Goal: Task Accomplishment & Management: Use online tool/utility

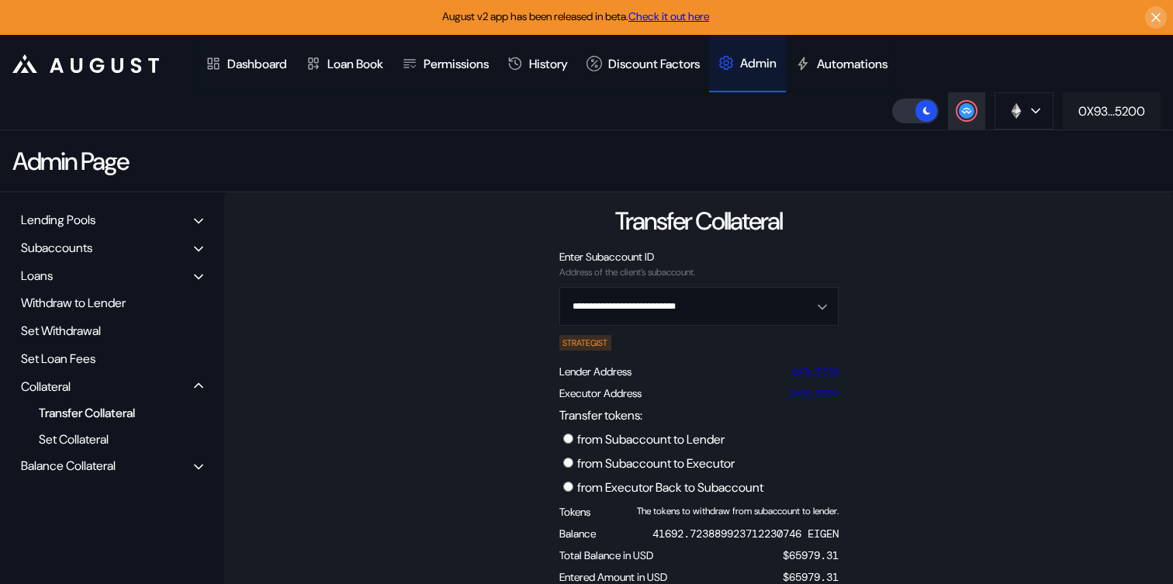
click at [1102, 104] on div "0X93...5200" at bounding box center [1112, 111] width 67 height 16
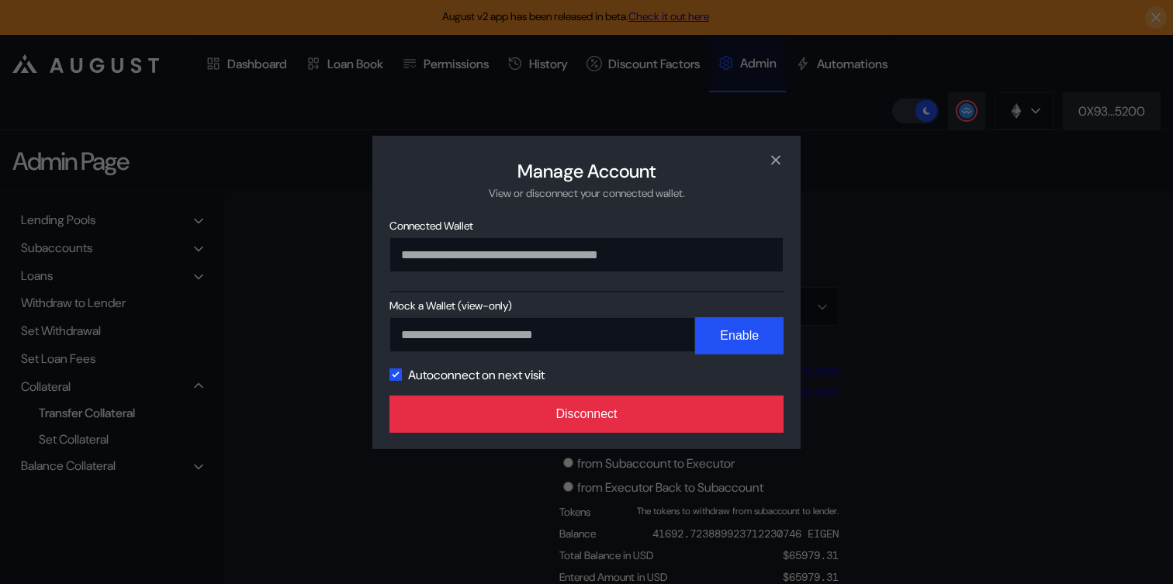
click at [605, 417] on button "Disconnect" at bounding box center [587, 414] width 394 height 37
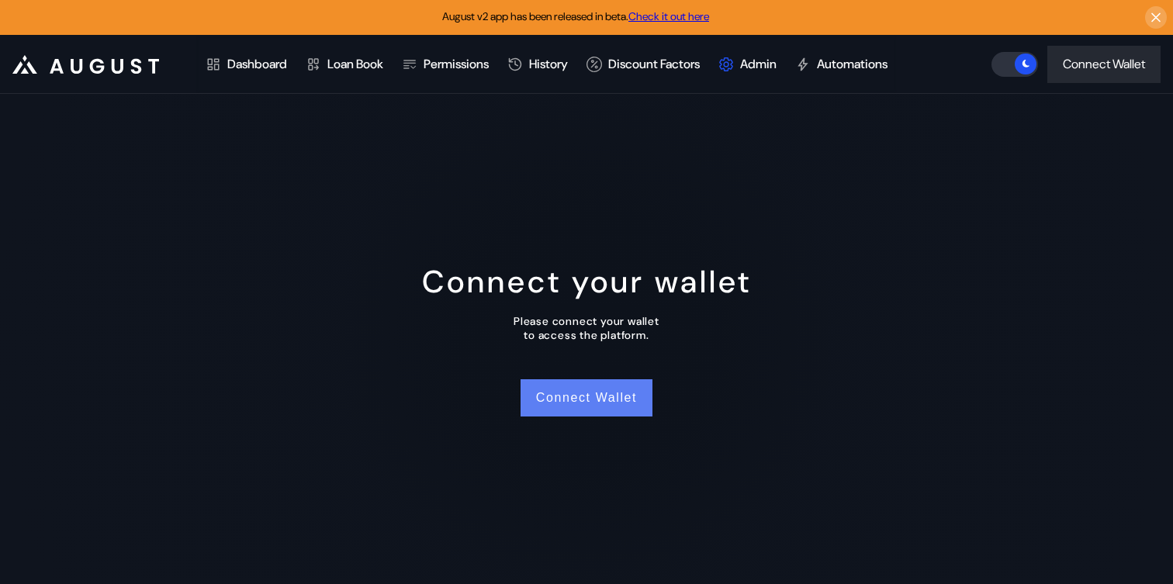
click at [553, 388] on button "Connect Wallet" at bounding box center [587, 397] width 132 height 37
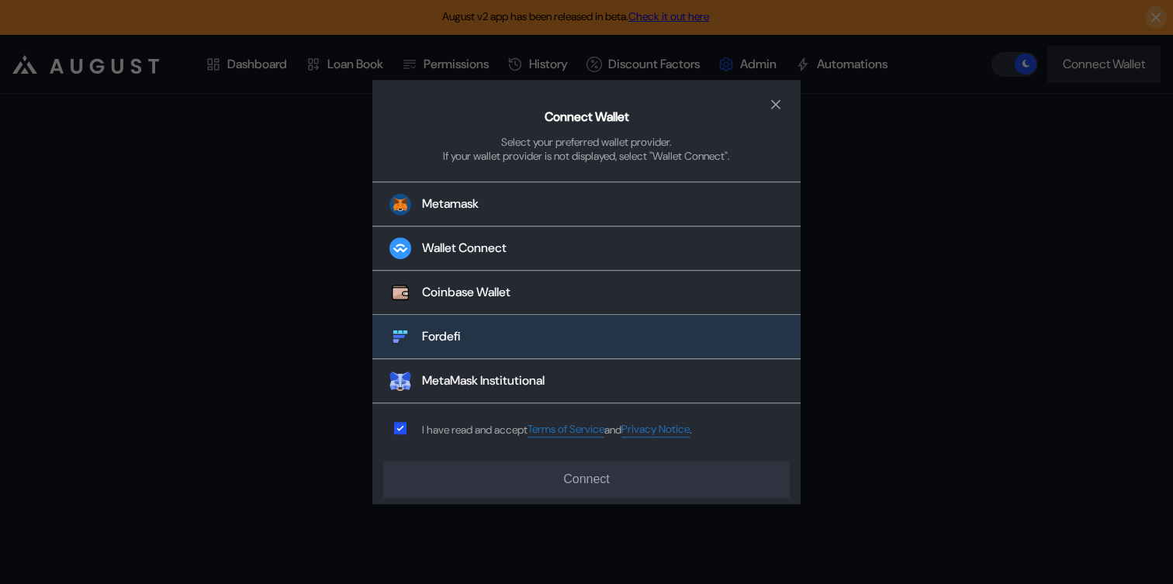
click at [549, 348] on button "Fordefi" at bounding box center [586, 338] width 428 height 44
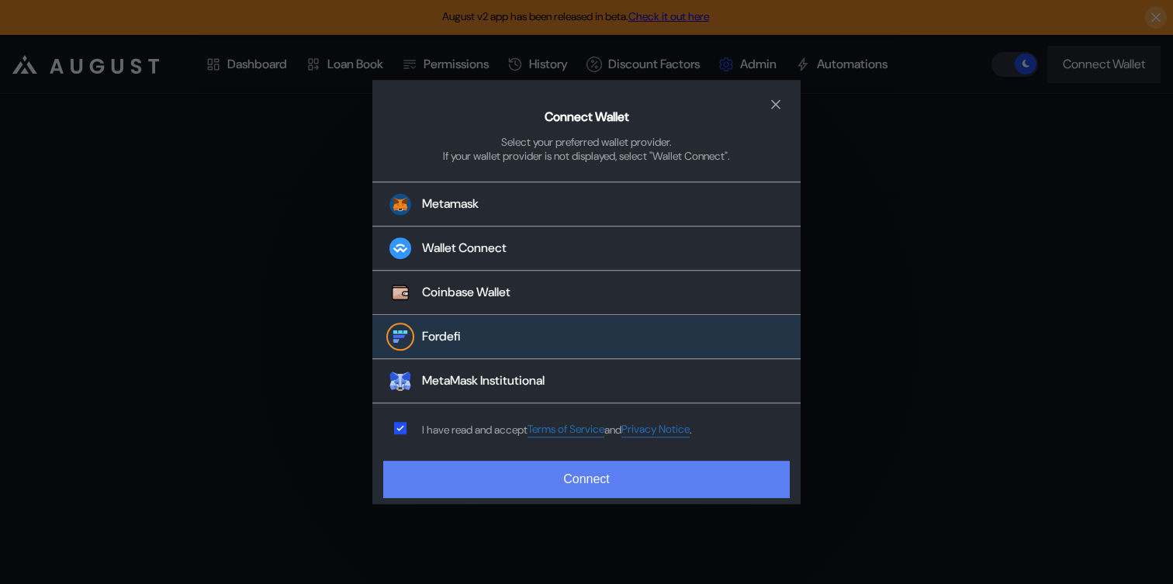
click at [525, 485] on button "Connect" at bounding box center [586, 479] width 407 height 37
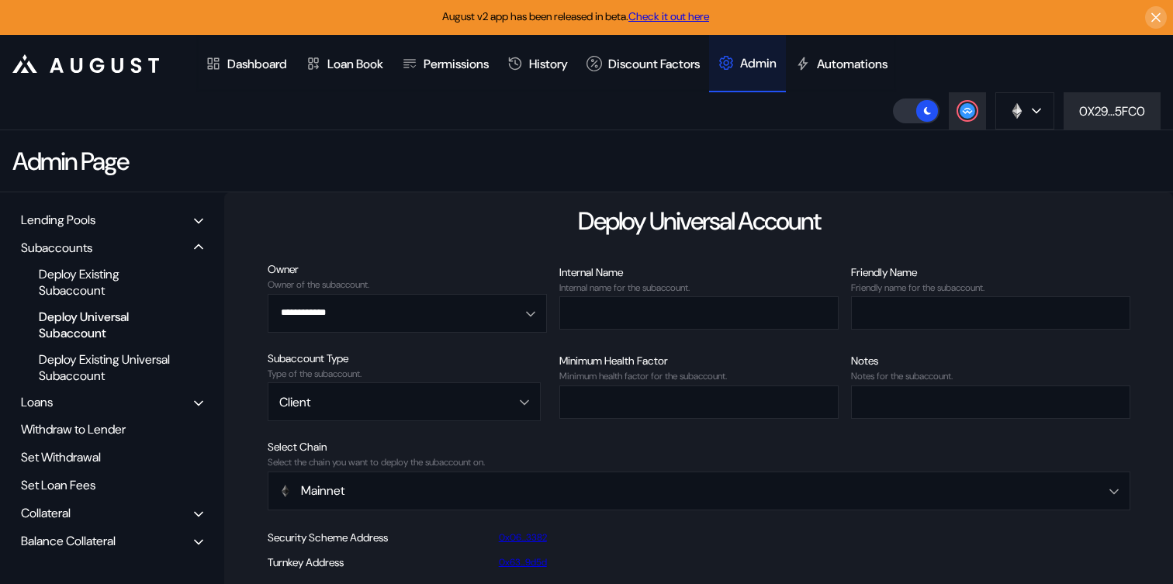
click at [131, 532] on div "Balance Collateral" at bounding box center [112, 541] width 193 height 24
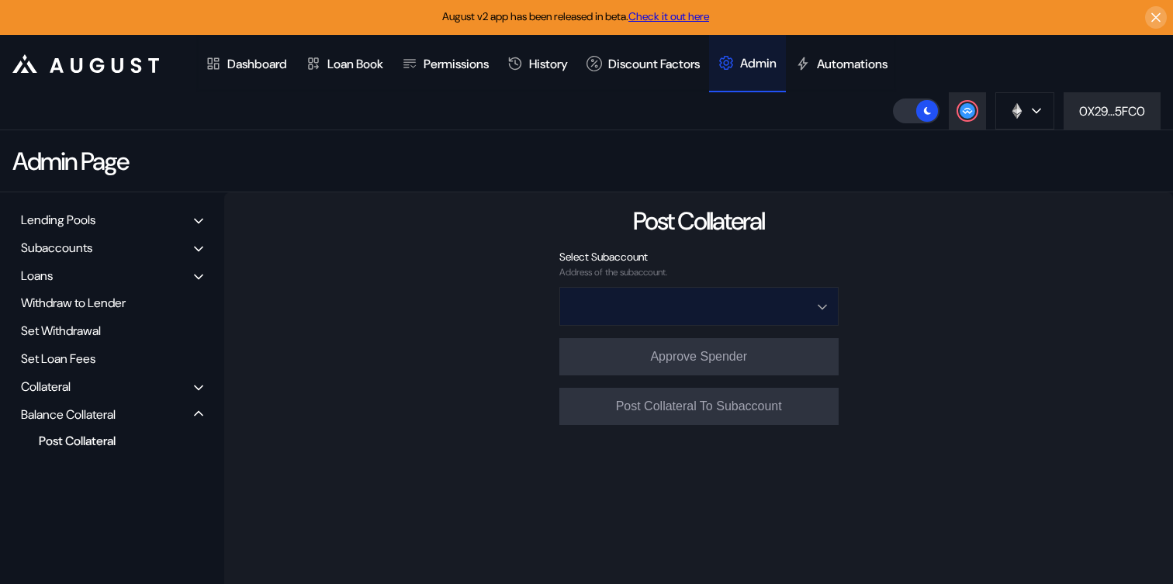
click at [706, 310] on input "Open menu" at bounding box center [690, 306] width 239 height 37
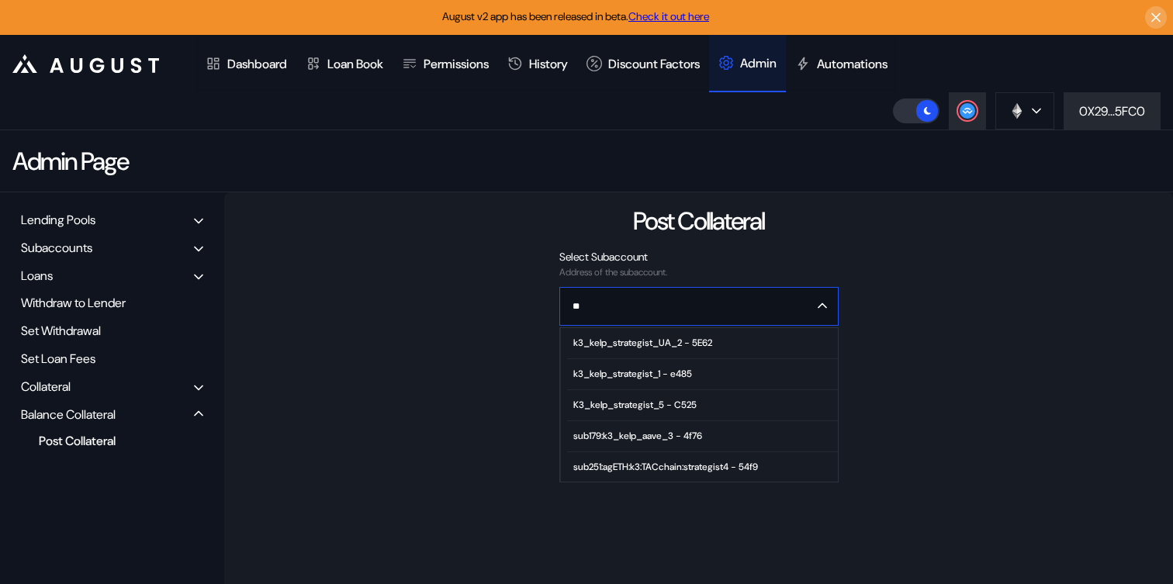
click at [729, 345] on span "k3_kelp_strategist_UA_2 - 5E62" at bounding box center [702, 343] width 270 height 31
type input "**********"
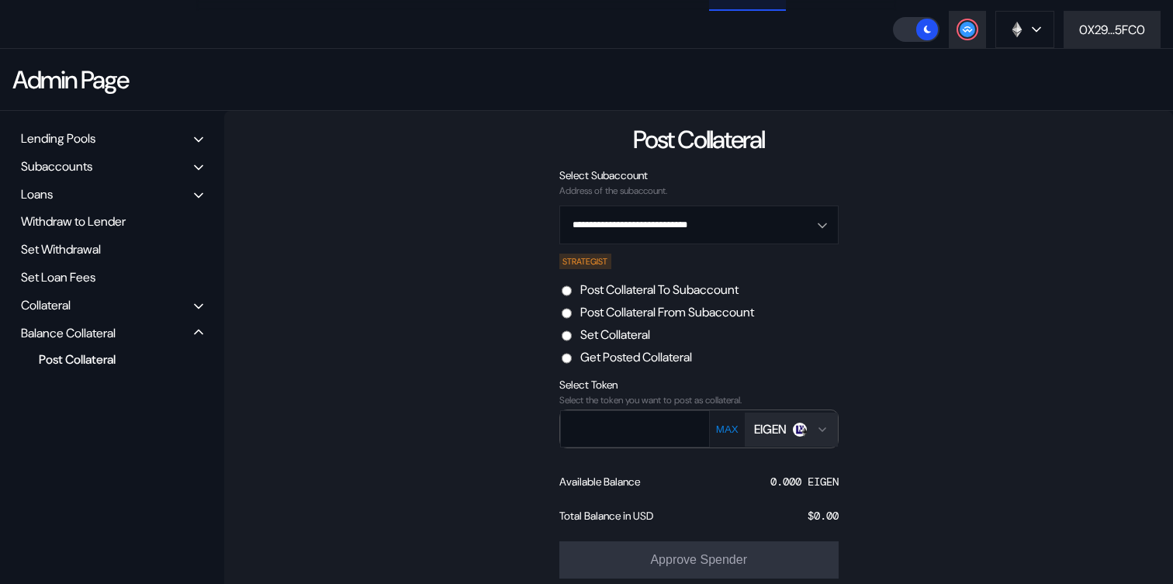
scroll to position [85, 0]
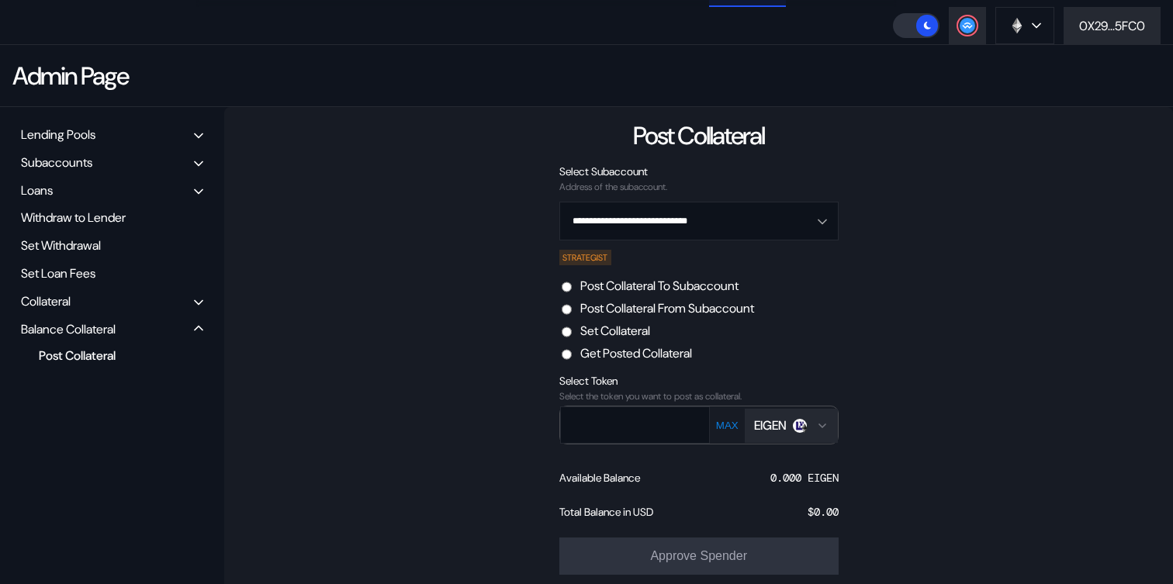
click at [763, 428] on div "EIGEN" at bounding box center [770, 425] width 33 height 16
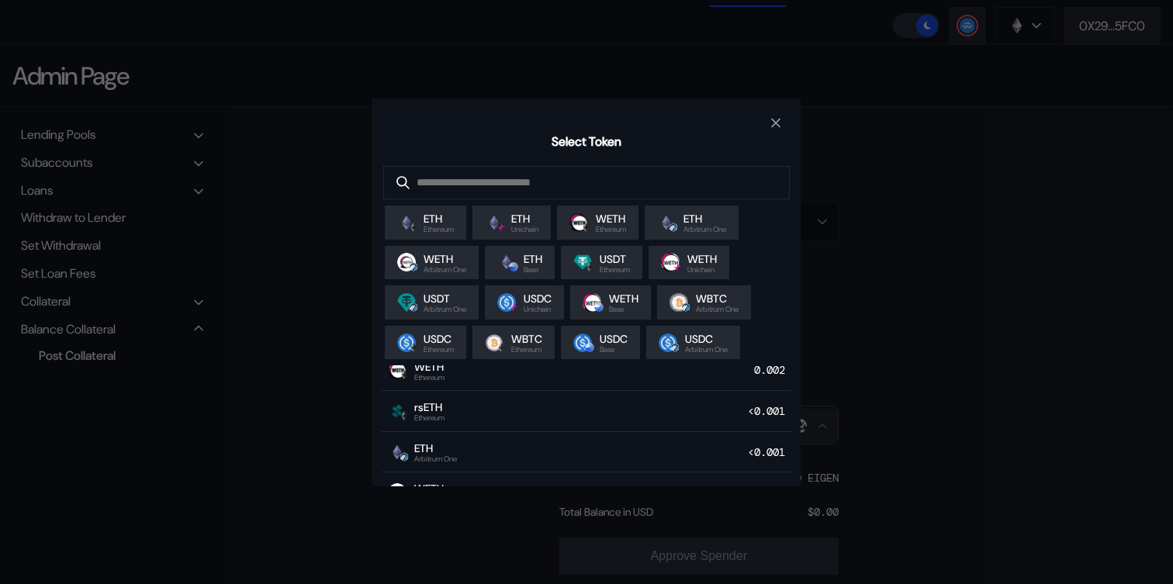
scroll to position [108, 0]
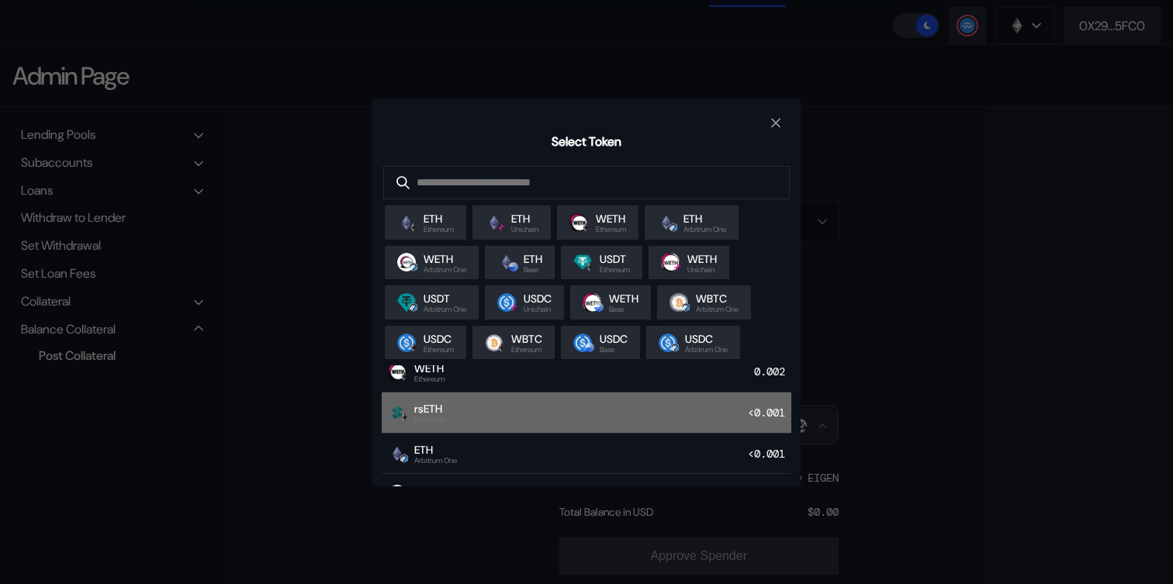
click at [587, 415] on div "rsETH Ethereum <0.001" at bounding box center [587, 413] width 410 height 41
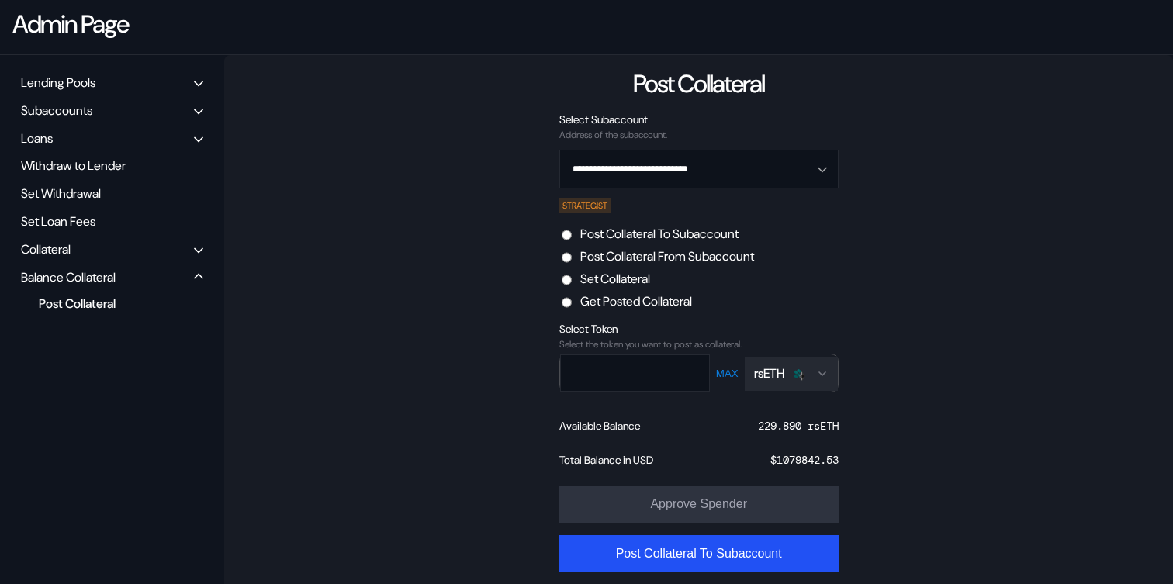
scroll to position [138, 0]
click at [731, 377] on button "MAX" at bounding box center [728, 372] width 32 height 13
type input "******"
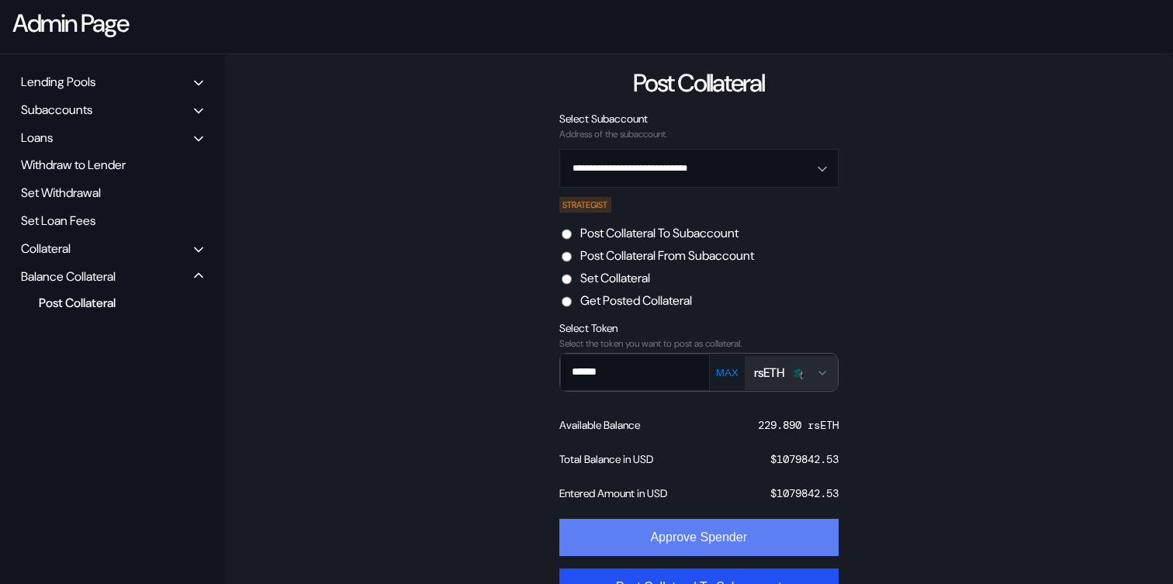
click at [722, 535] on button "Approve Spender" at bounding box center [698, 537] width 279 height 37
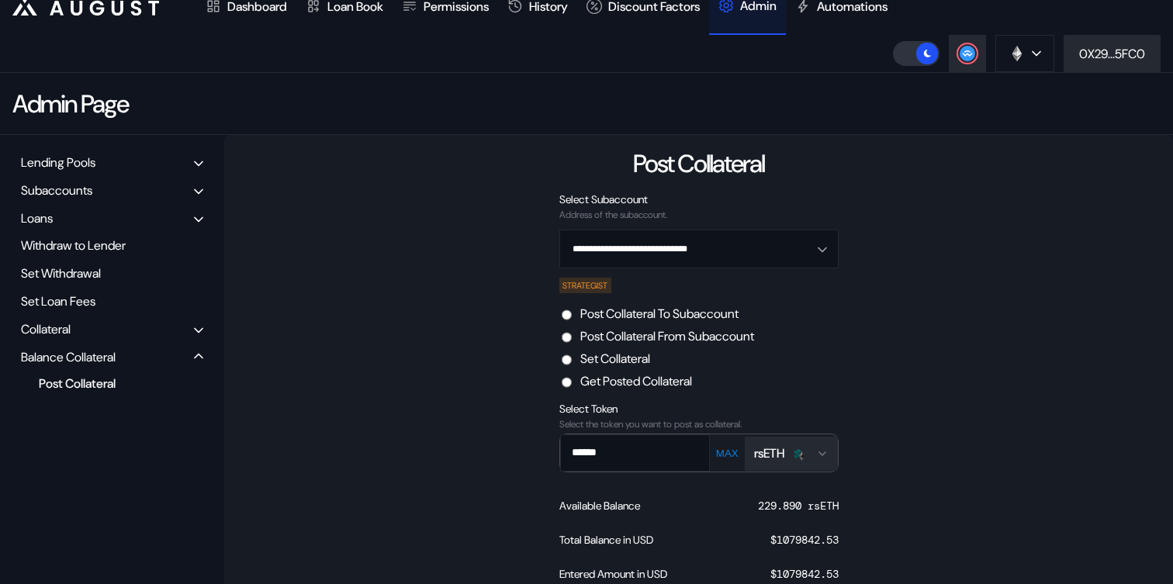
scroll to position [0, 0]
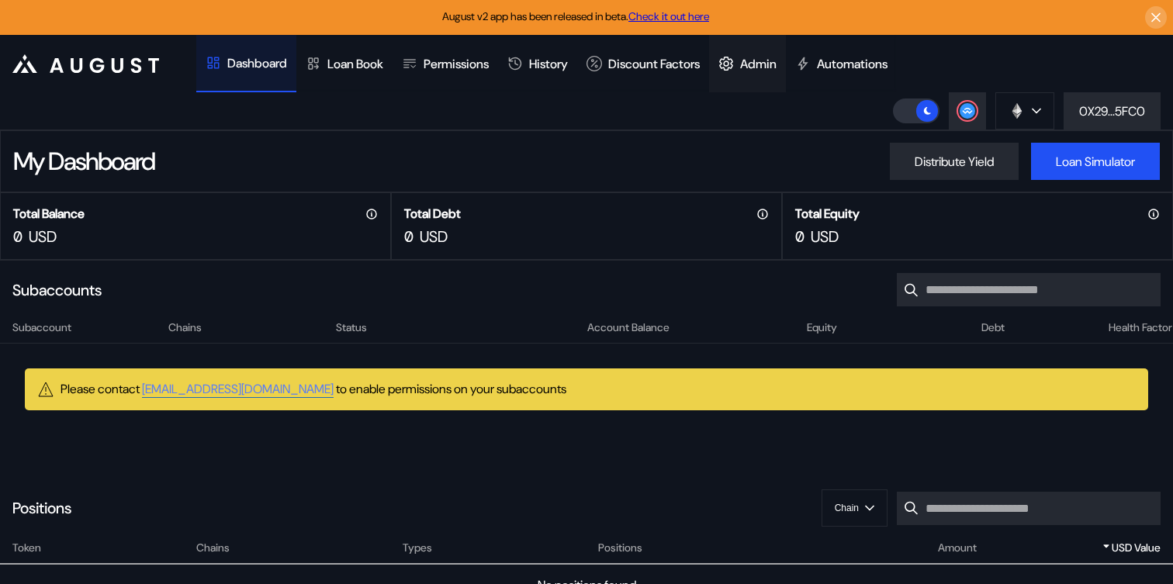
click at [759, 73] on div "Admin" at bounding box center [747, 63] width 77 height 57
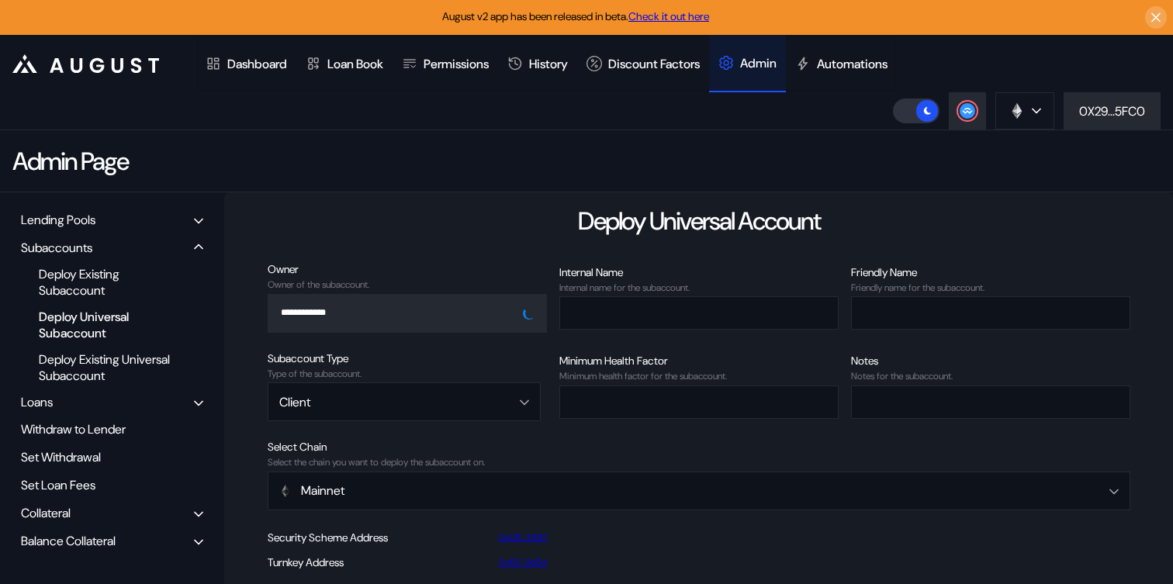
scroll to position [61, 0]
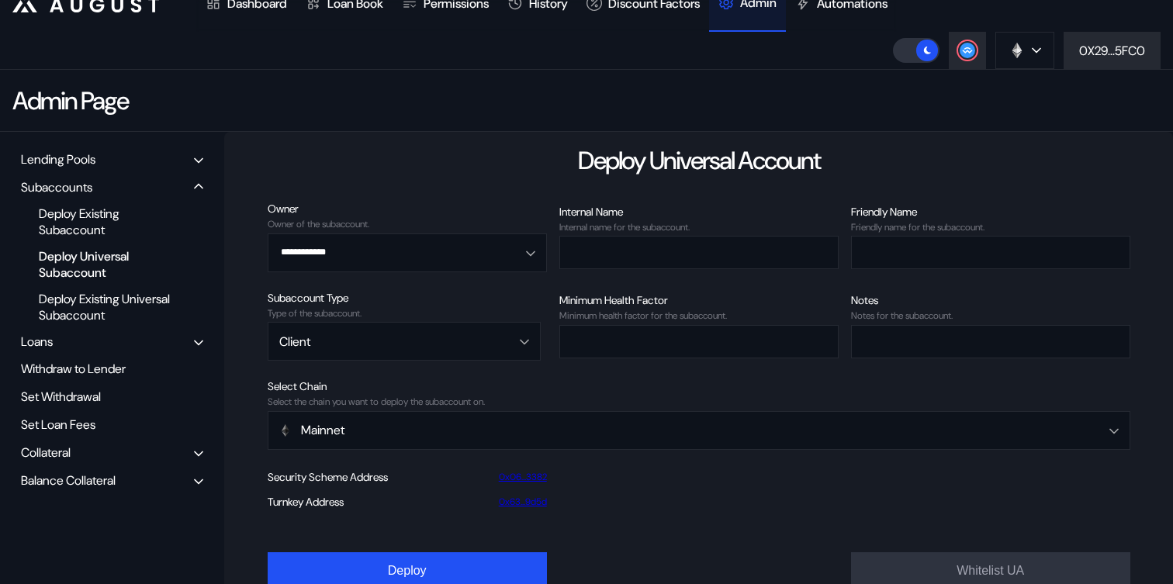
click at [81, 473] on div "Balance Collateral" at bounding box center [68, 481] width 95 height 16
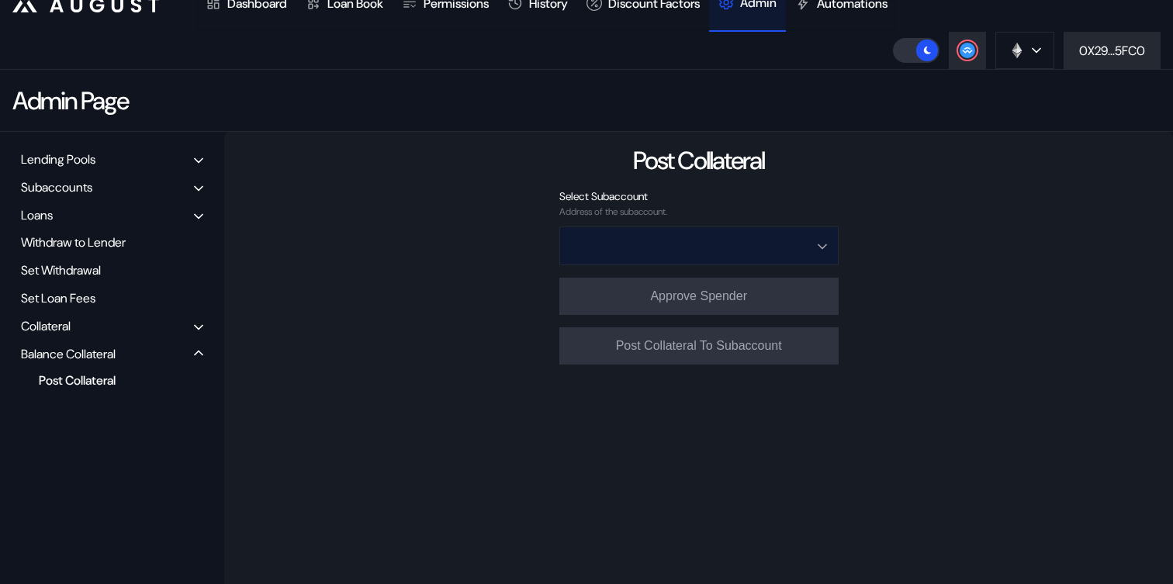
click at [655, 254] on input "Open menu" at bounding box center [690, 245] width 239 height 37
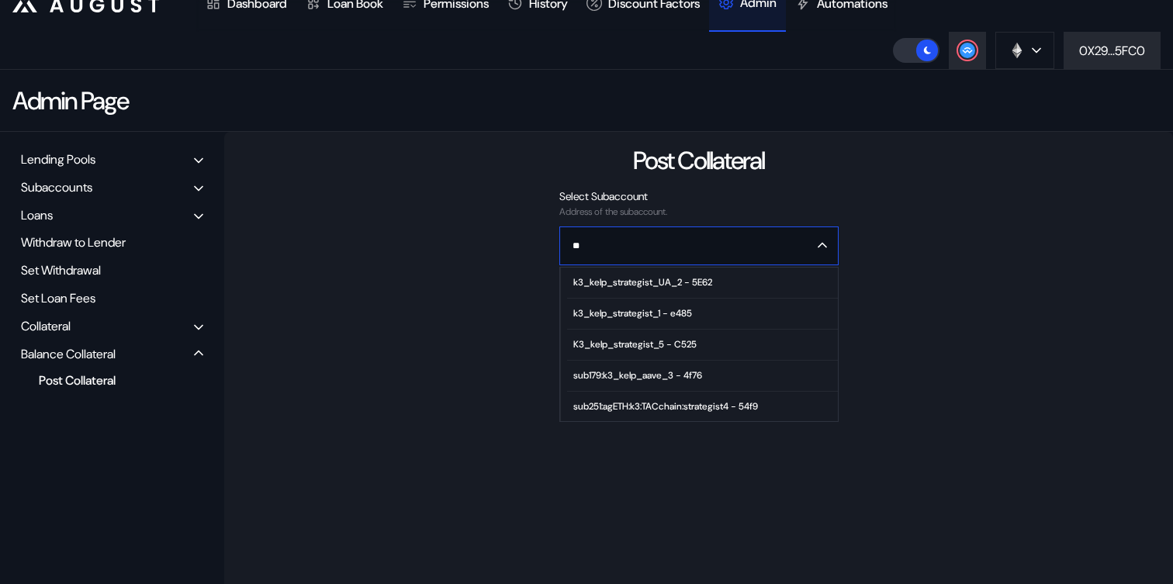
click at [650, 284] on div "k3_kelp_strategist_UA_2 - 5E62" at bounding box center [642, 282] width 139 height 11
type input "**********"
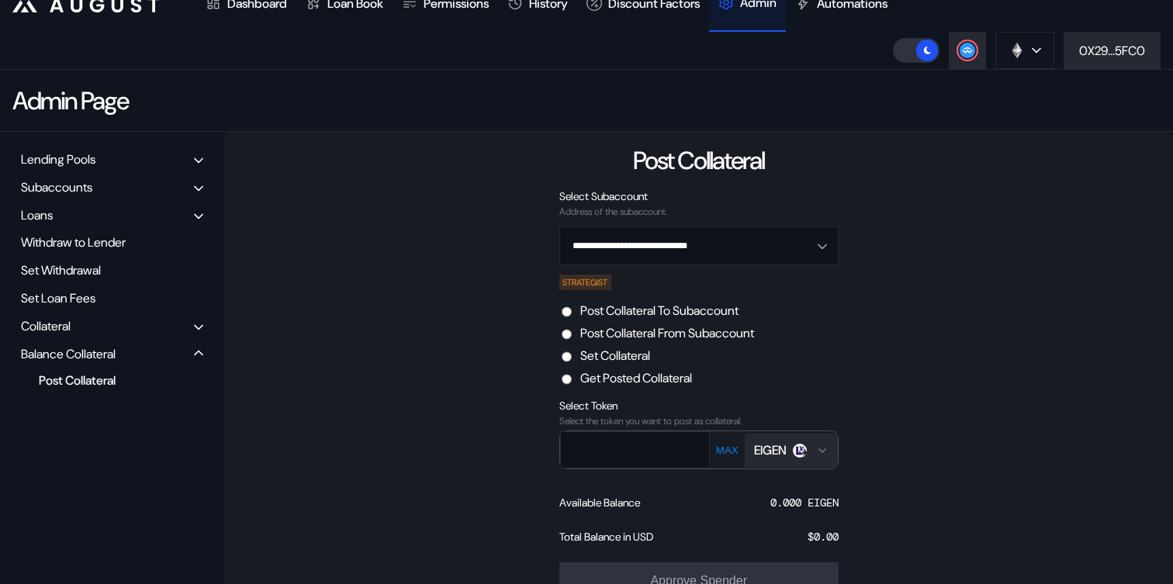
scroll to position [126, 0]
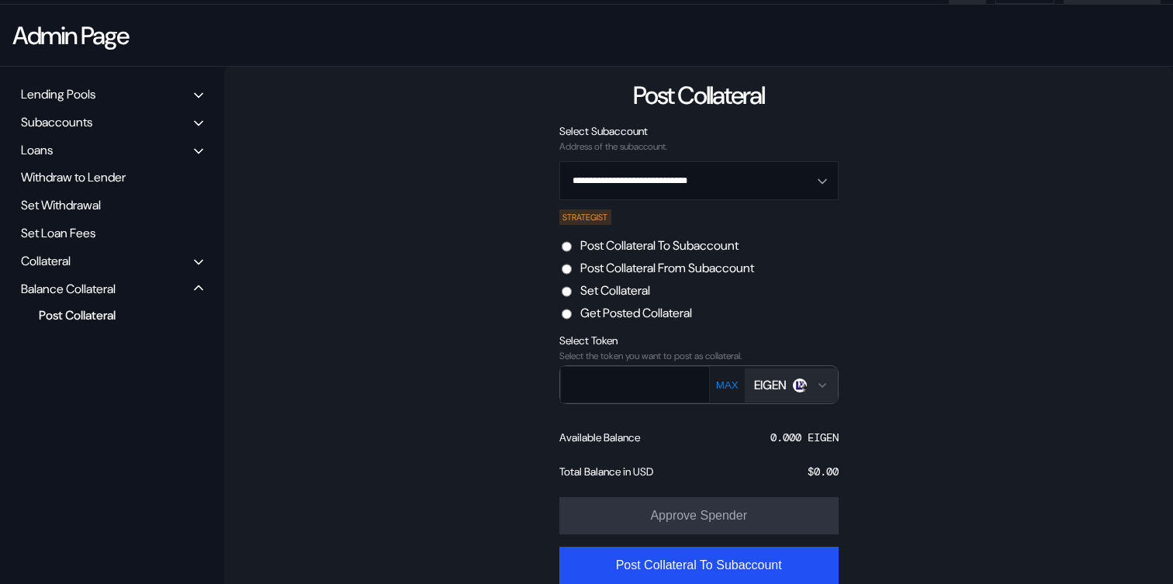
click at [781, 389] on div "EIGEN" at bounding box center [770, 385] width 33 height 16
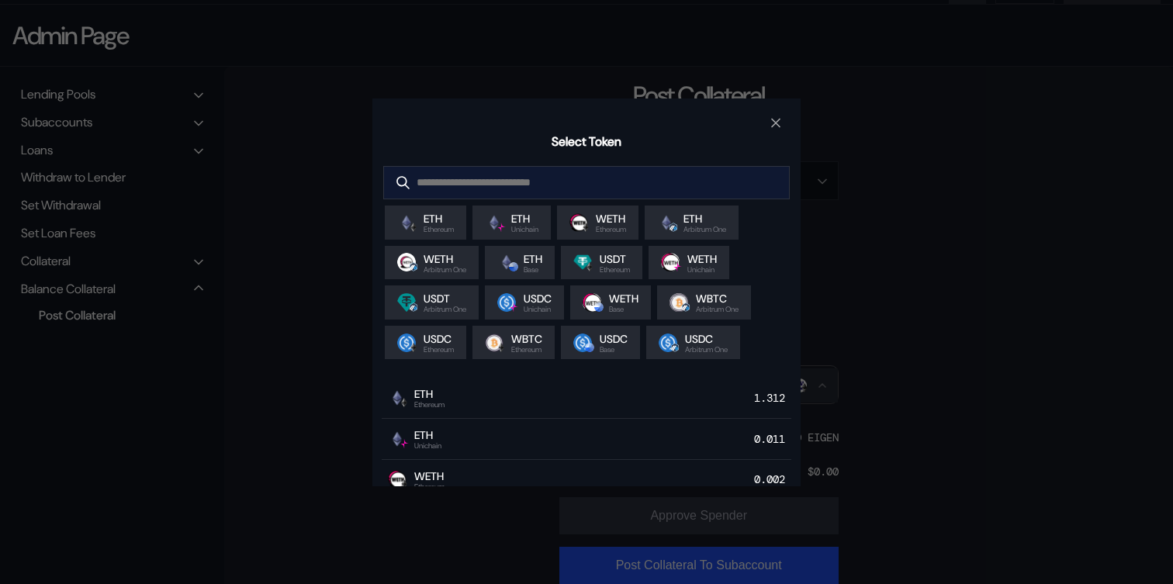
click at [584, 176] on input "modal" at bounding box center [575, 183] width 382 height 32
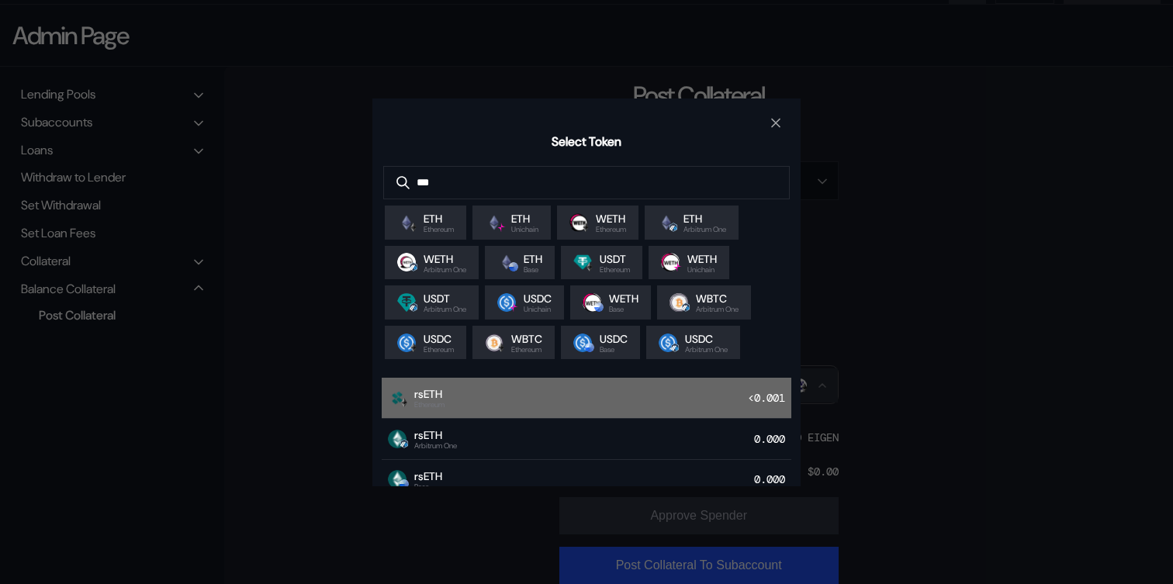
type input "***"
click at [552, 406] on div "rsETH Ethereum <0.001" at bounding box center [587, 398] width 410 height 41
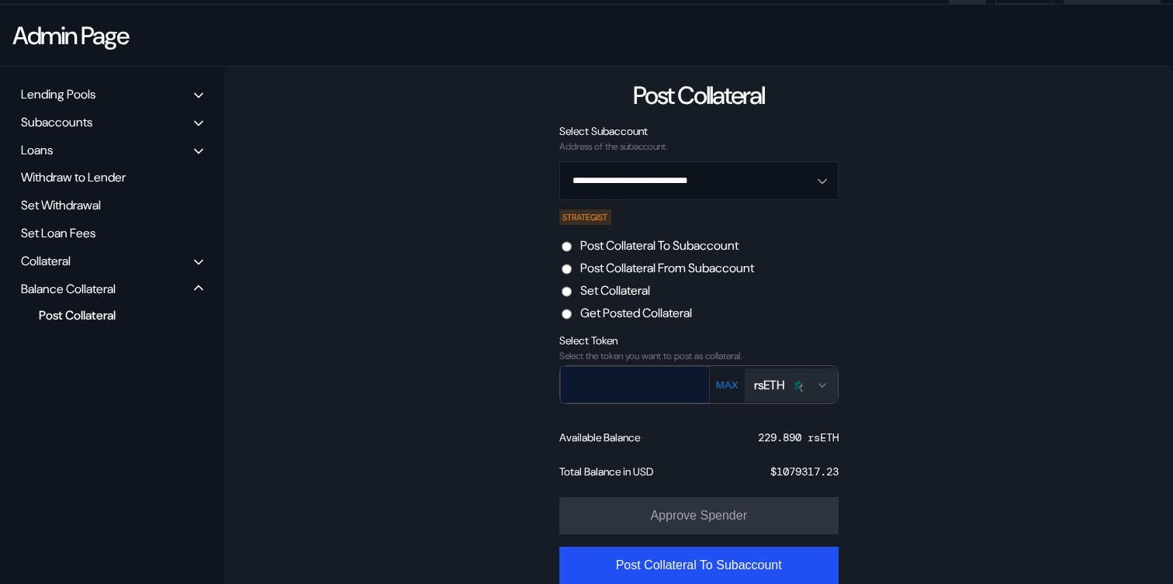
click at [646, 383] on input "text" at bounding box center [624, 385] width 126 height 32
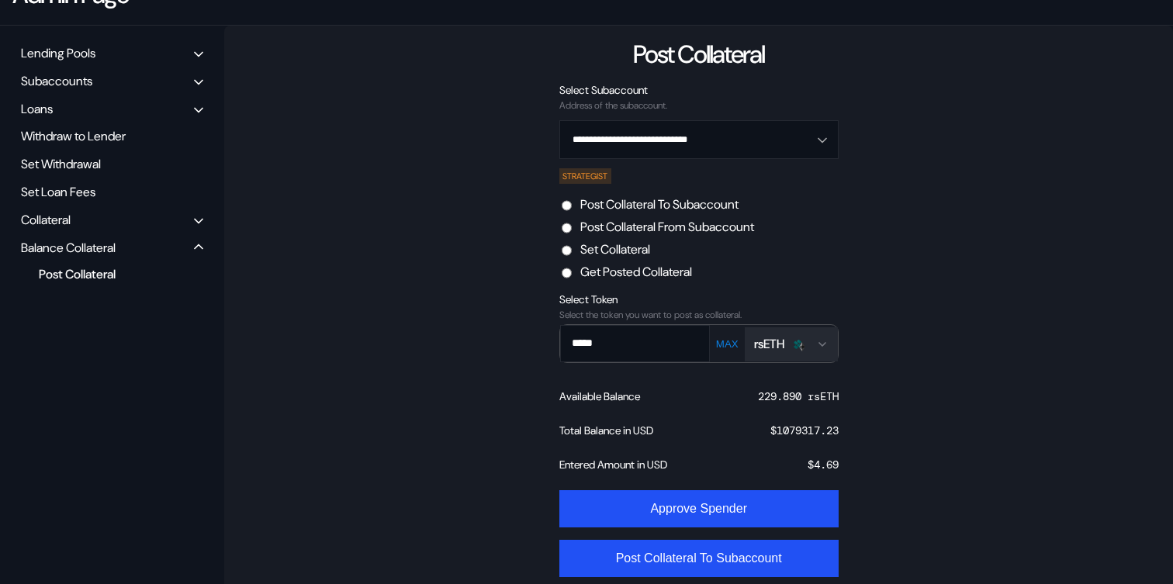
scroll to position [168, 0]
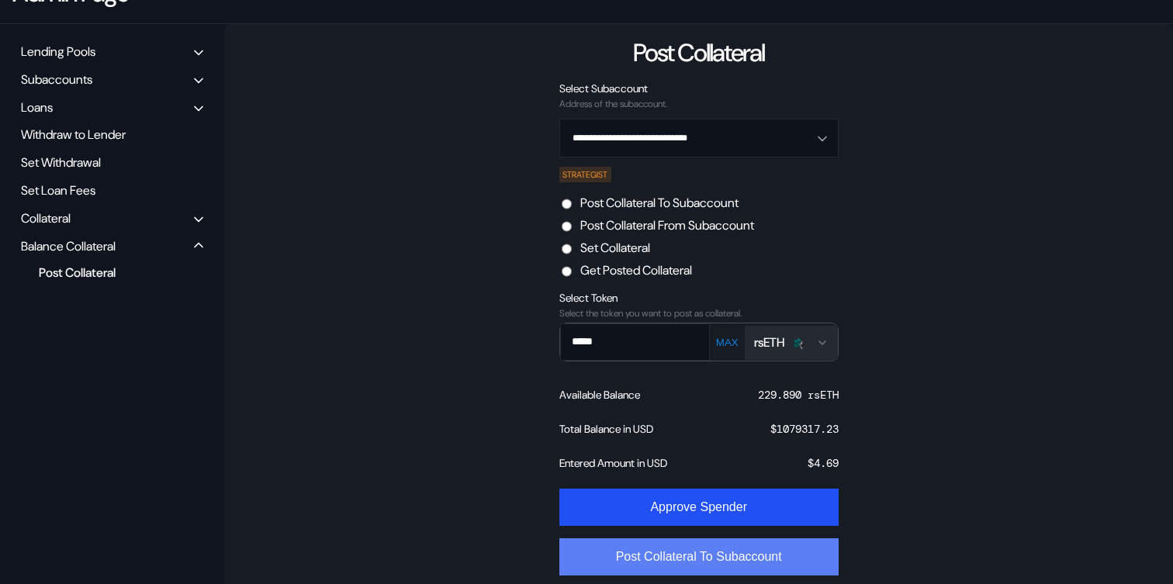
type input "*****"
click at [753, 563] on button "Post Collateral To Subaccount" at bounding box center [698, 557] width 279 height 37
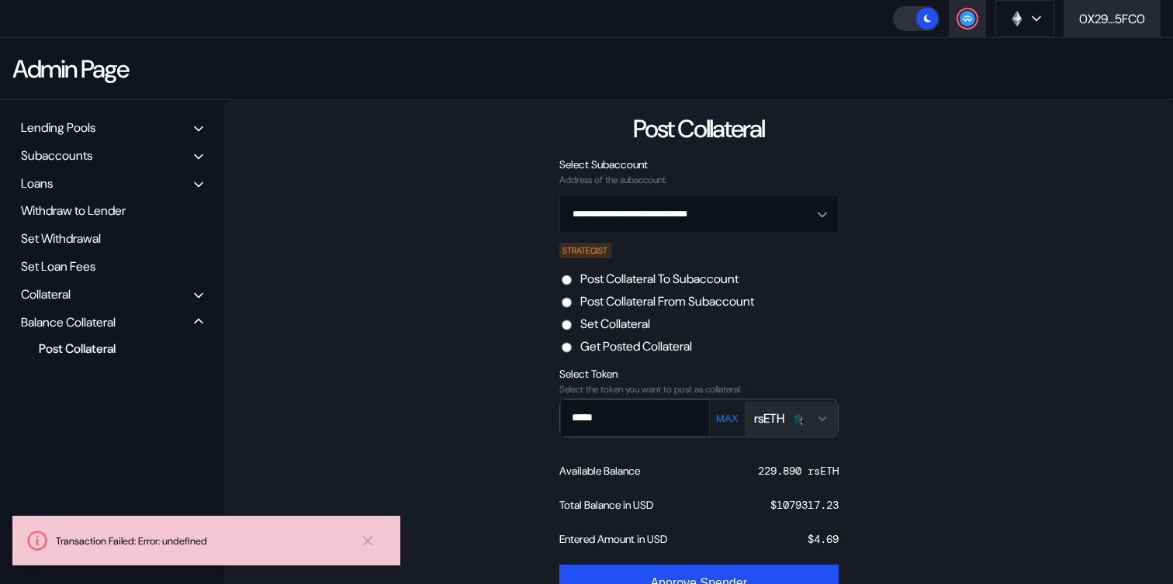
scroll to position [93, 0]
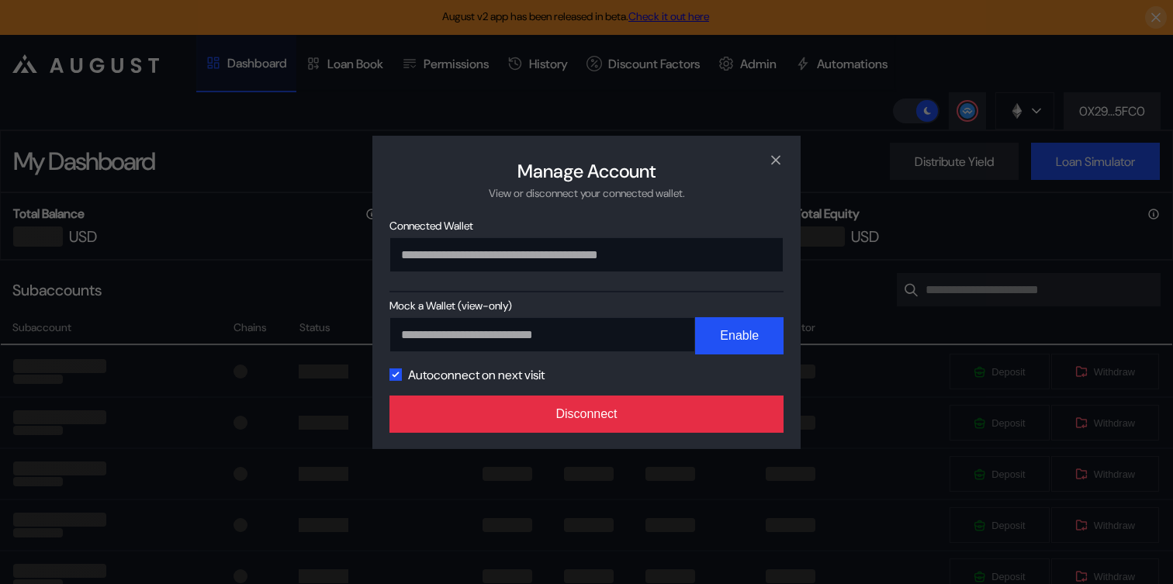
click at [715, 421] on button "Disconnect" at bounding box center [587, 414] width 394 height 37
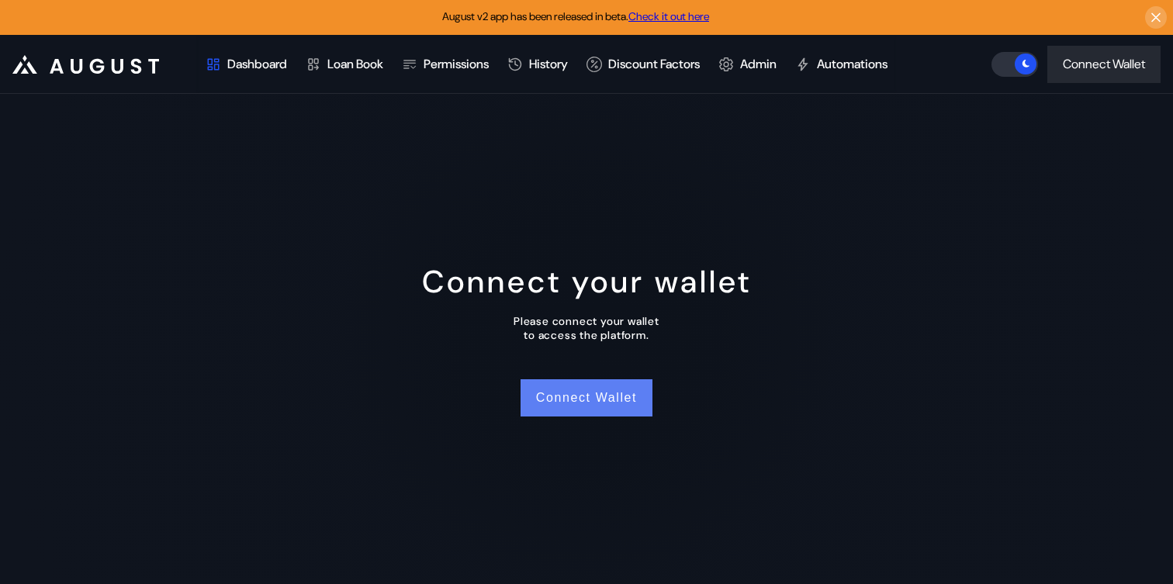
click at [578, 408] on button "Connect Wallet" at bounding box center [587, 397] width 132 height 37
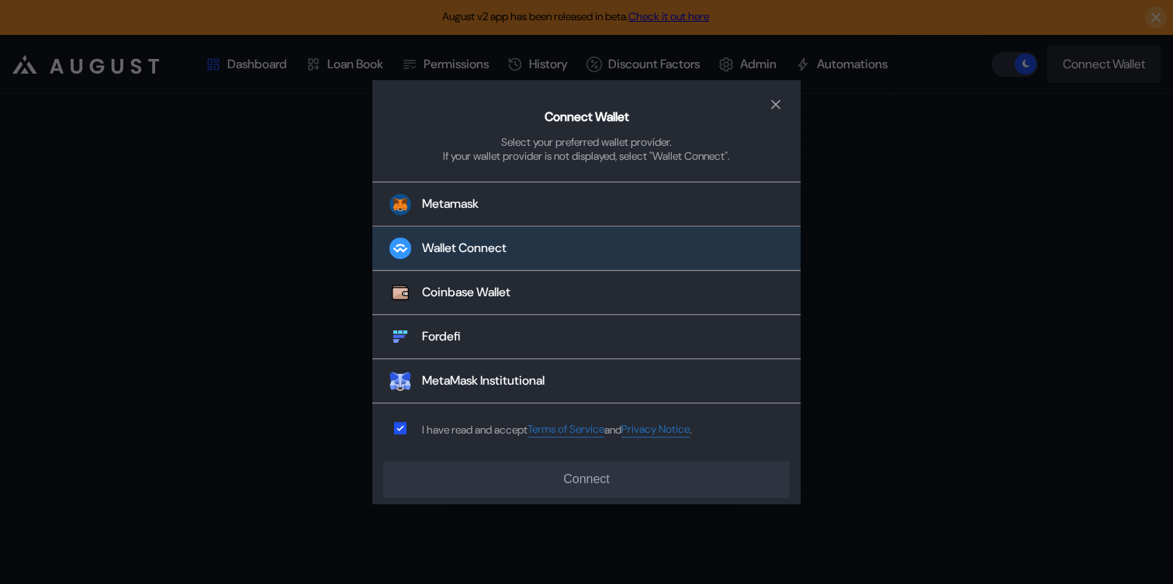
click at [476, 258] on button "Wallet Connect" at bounding box center [586, 249] width 428 height 44
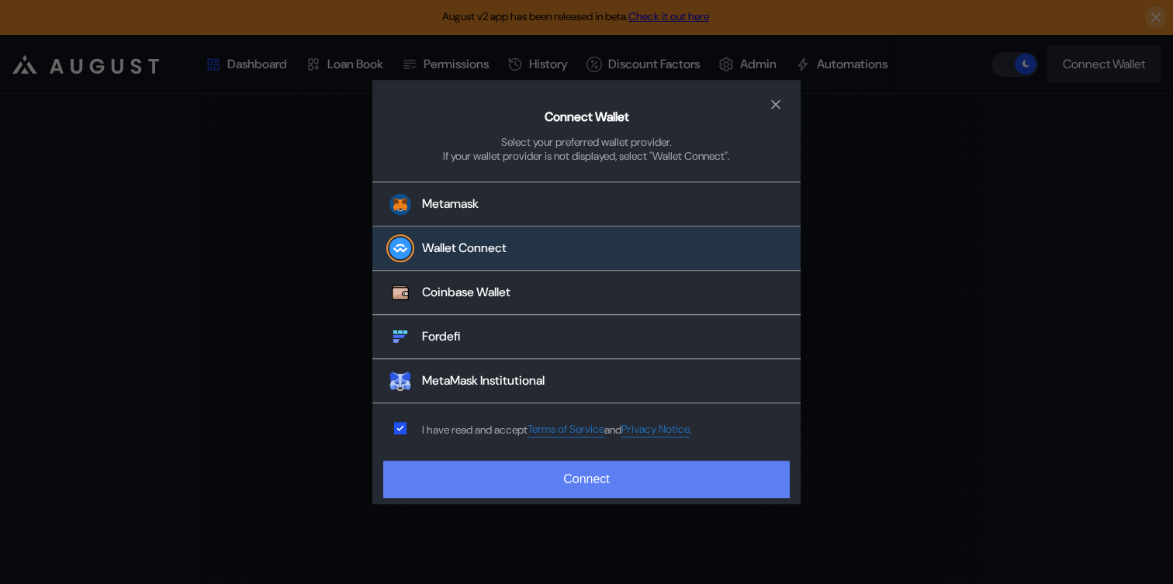
click at [501, 473] on button "Connect" at bounding box center [586, 479] width 407 height 37
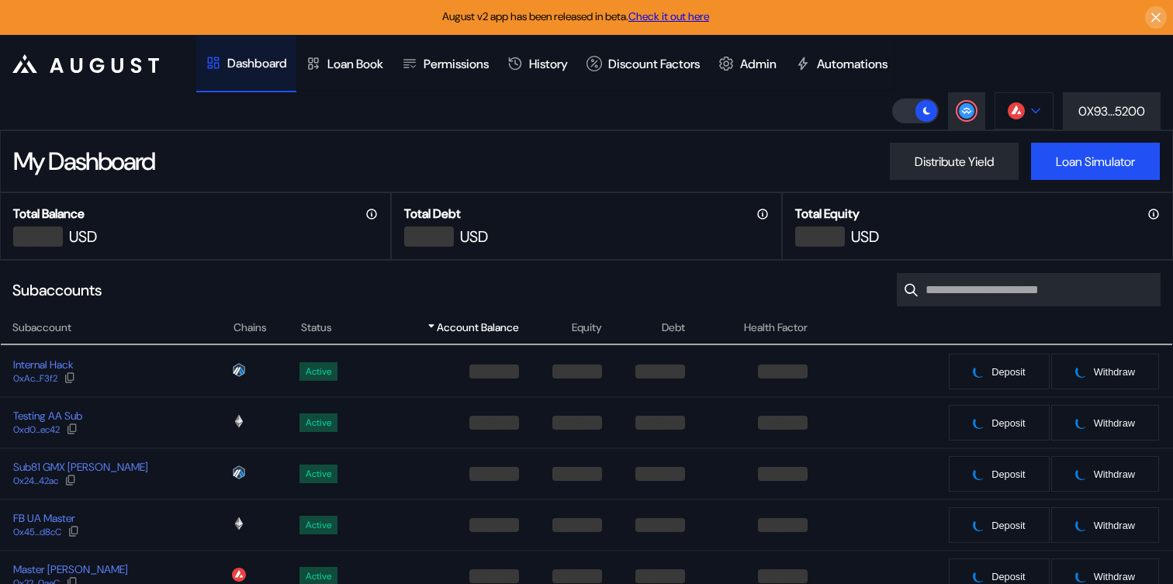
click at [1044, 105] on button at bounding box center [1024, 110] width 59 height 37
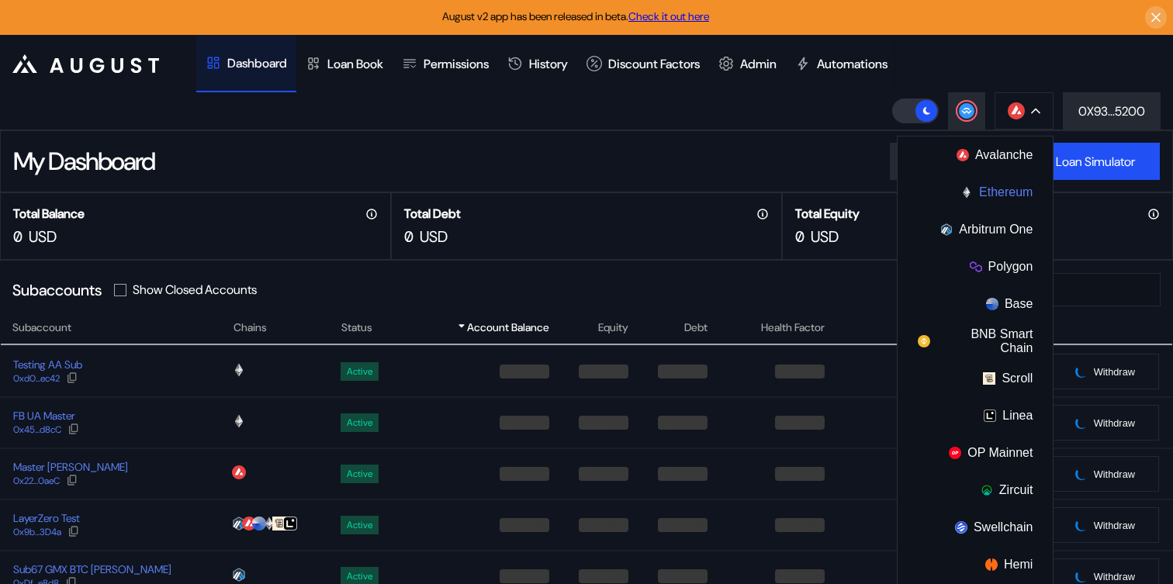
click at [997, 190] on button "Ethereum" at bounding box center [975, 192] width 155 height 37
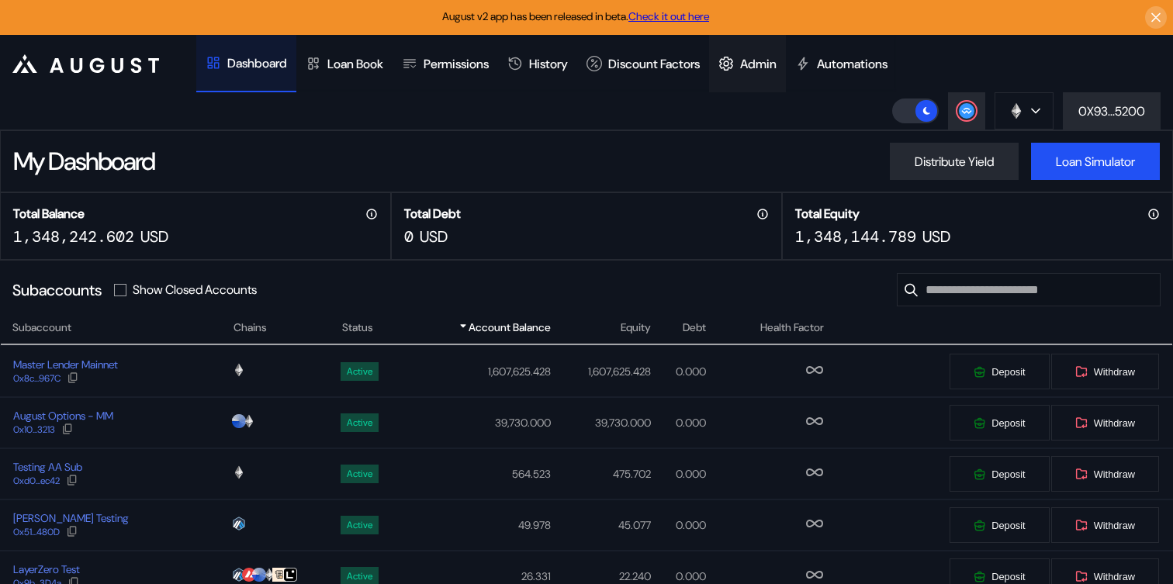
click at [734, 62] on icon at bounding box center [727, 64] width 16 height 16
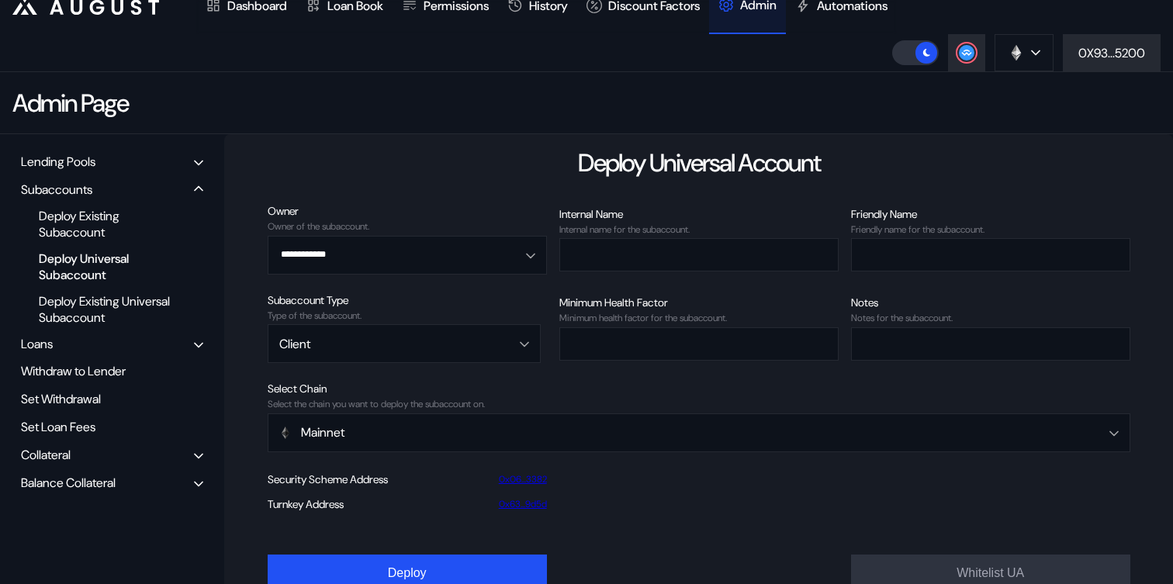
scroll to position [60, 0]
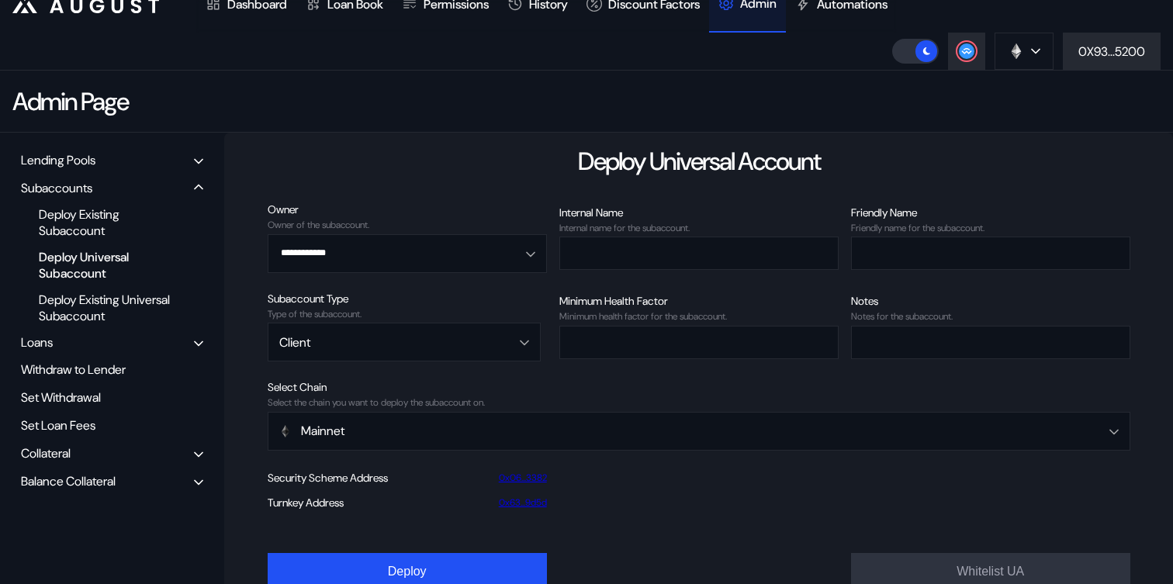
click at [109, 484] on div "Balance Collateral" at bounding box center [68, 481] width 95 height 16
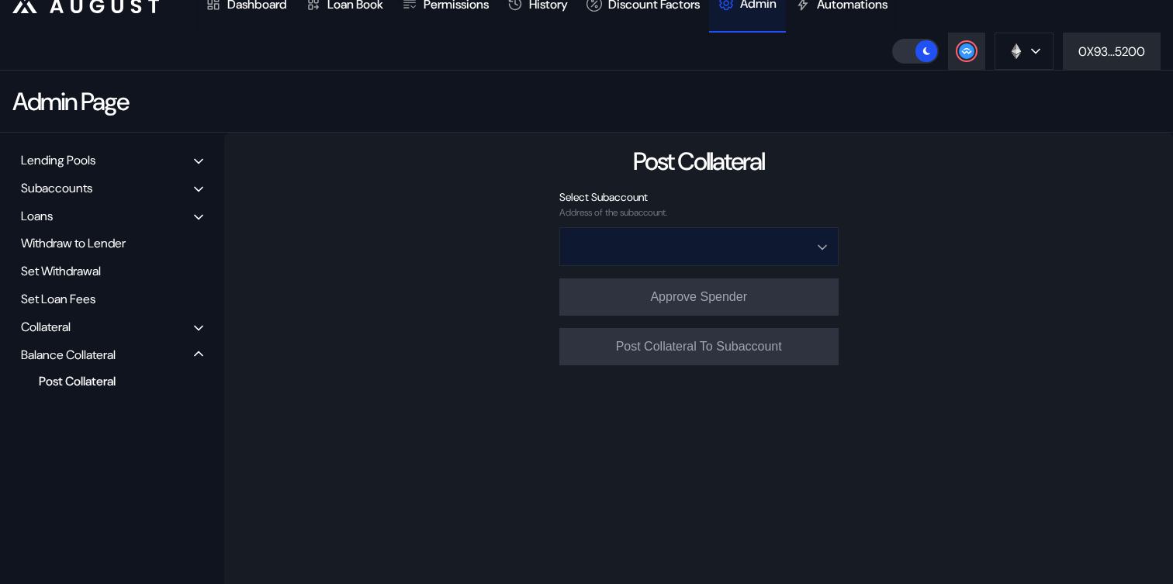
click at [700, 244] on input "Open menu" at bounding box center [690, 246] width 239 height 37
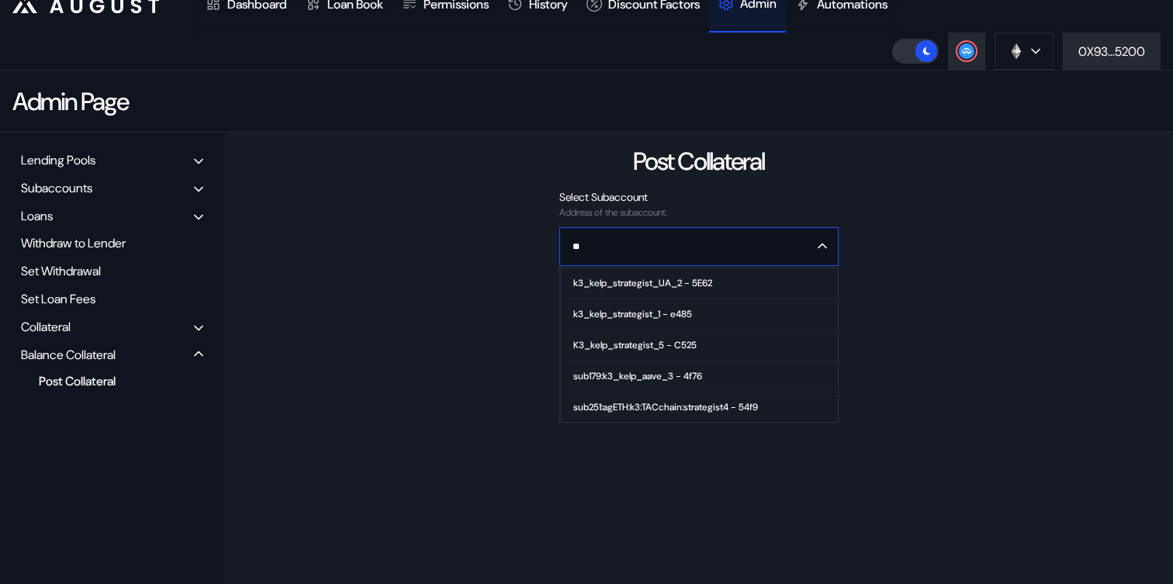
click at [699, 282] on div "k3_kelp_strategist_UA_2 - 5E62" at bounding box center [642, 283] width 139 height 11
type input "**********"
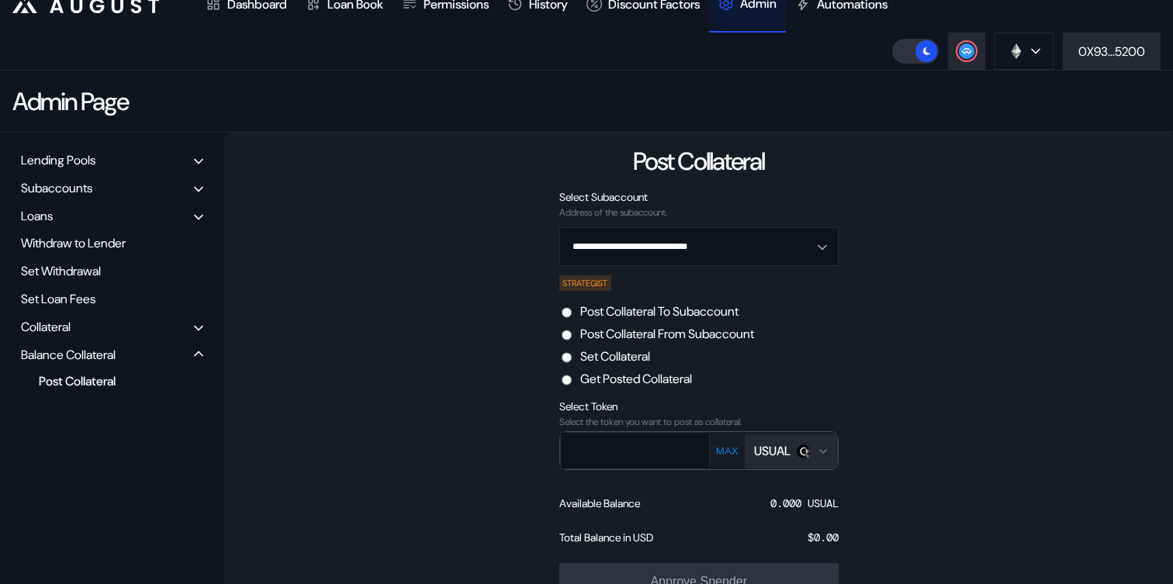
scroll to position [129, 0]
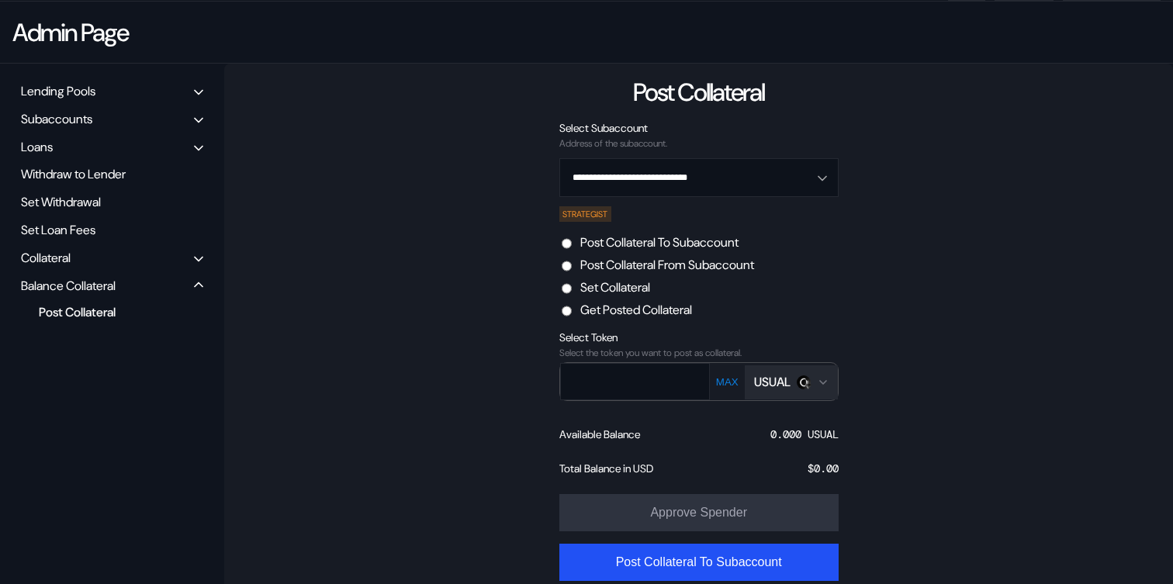
click at [785, 386] on div "USUAL" at bounding box center [772, 382] width 36 height 16
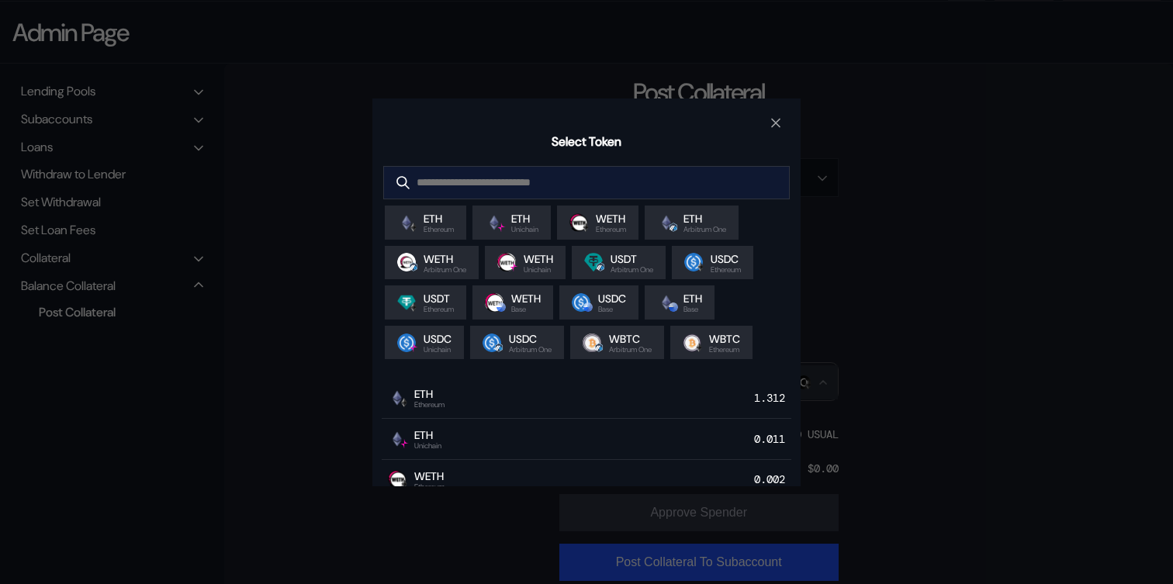
click at [556, 180] on input "modal" at bounding box center [575, 183] width 382 height 32
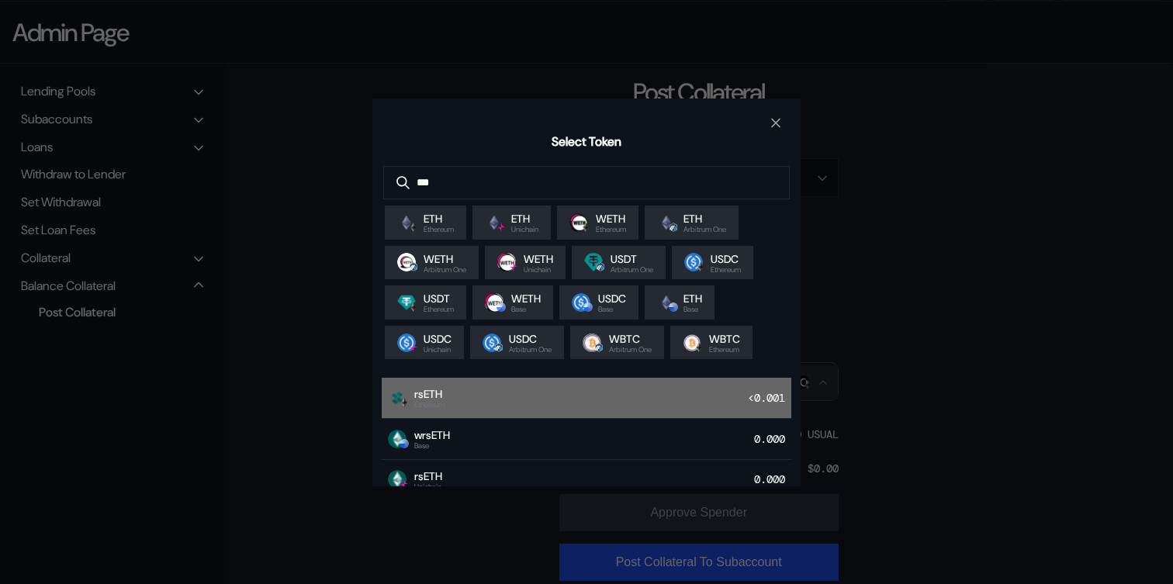
type input "***"
click at [476, 398] on div "rsETH Ethereum <0.001" at bounding box center [587, 398] width 410 height 41
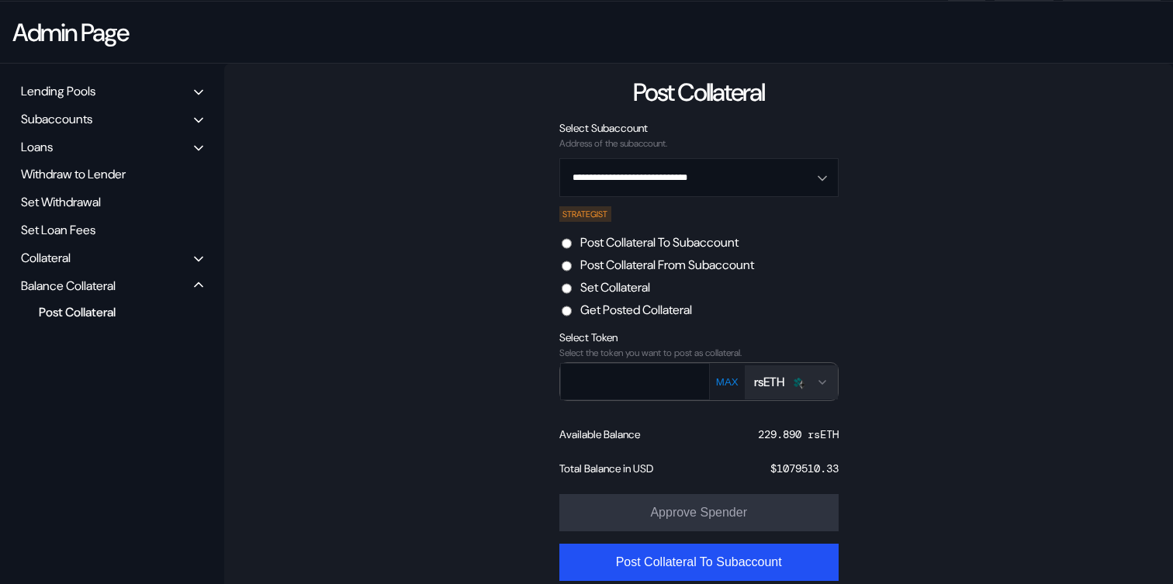
click at [723, 385] on button "MAX" at bounding box center [728, 382] width 32 height 13
type input "******"
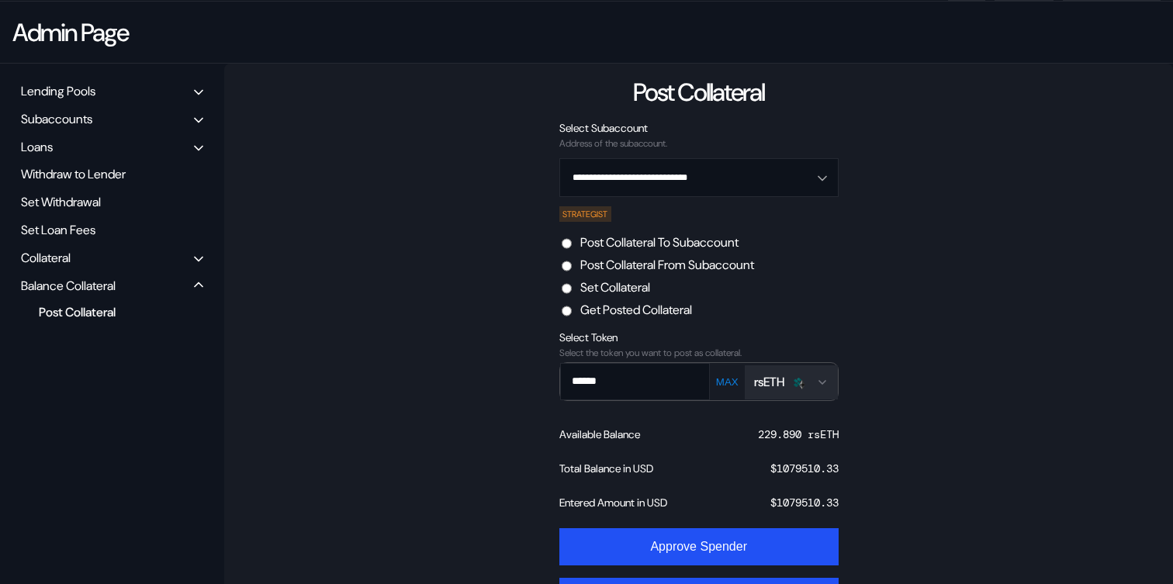
scroll to position [185, 0]
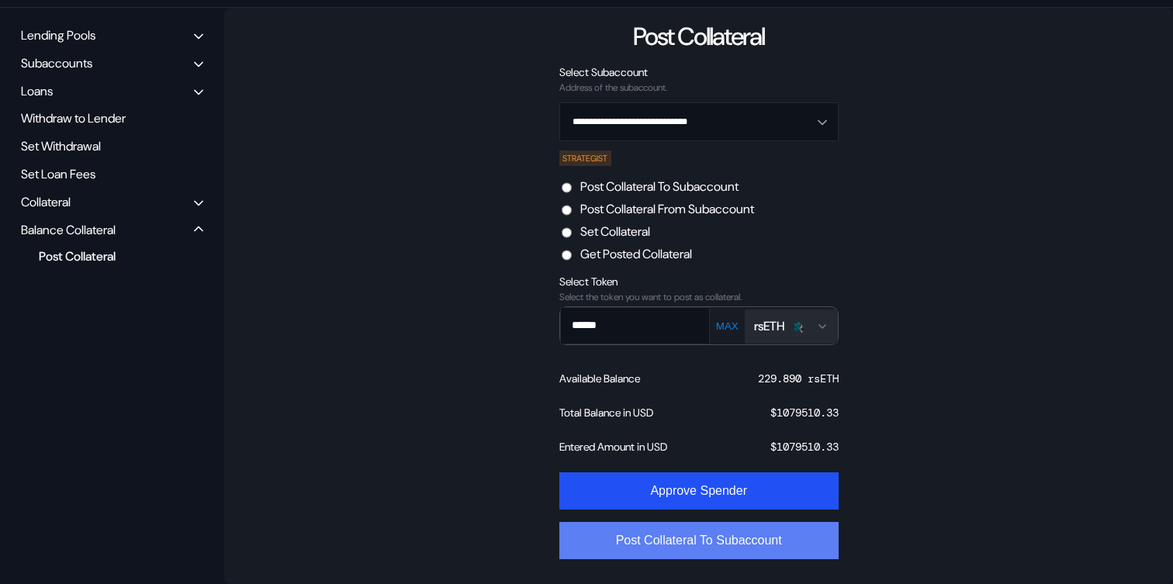
click at [774, 548] on button "Post Collateral To Subaccount" at bounding box center [698, 540] width 279 height 37
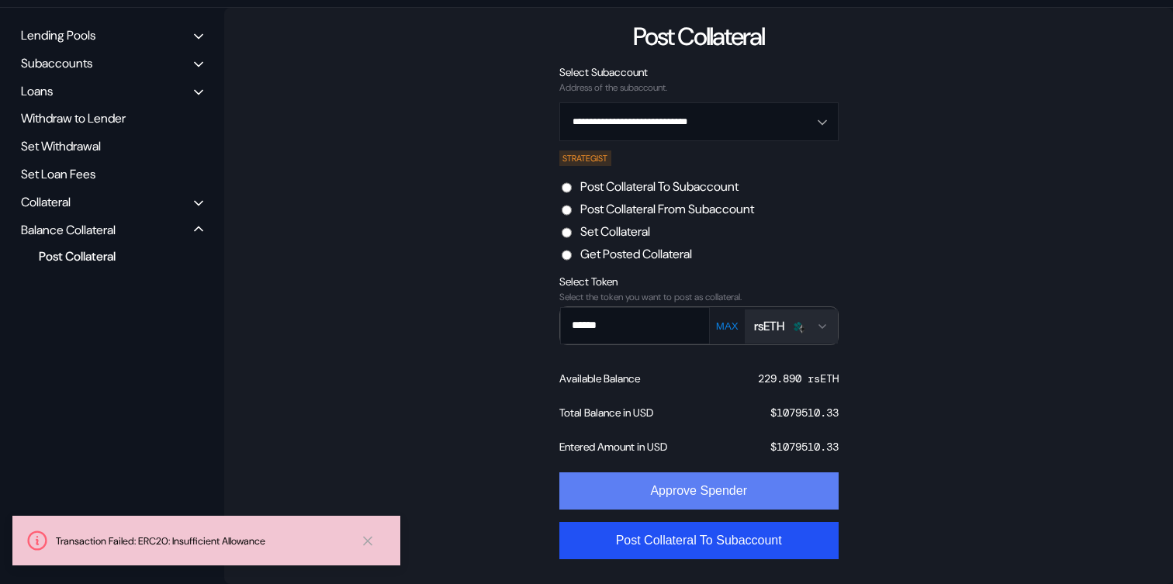
click at [658, 498] on button "Approve Spender" at bounding box center [698, 491] width 279 height 37
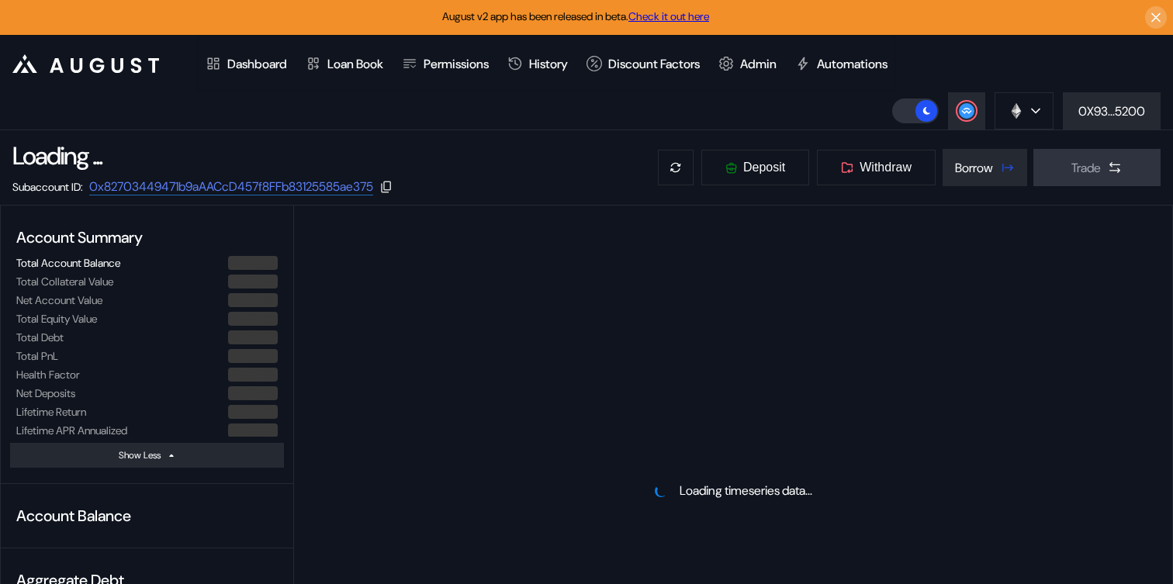
select select "*"
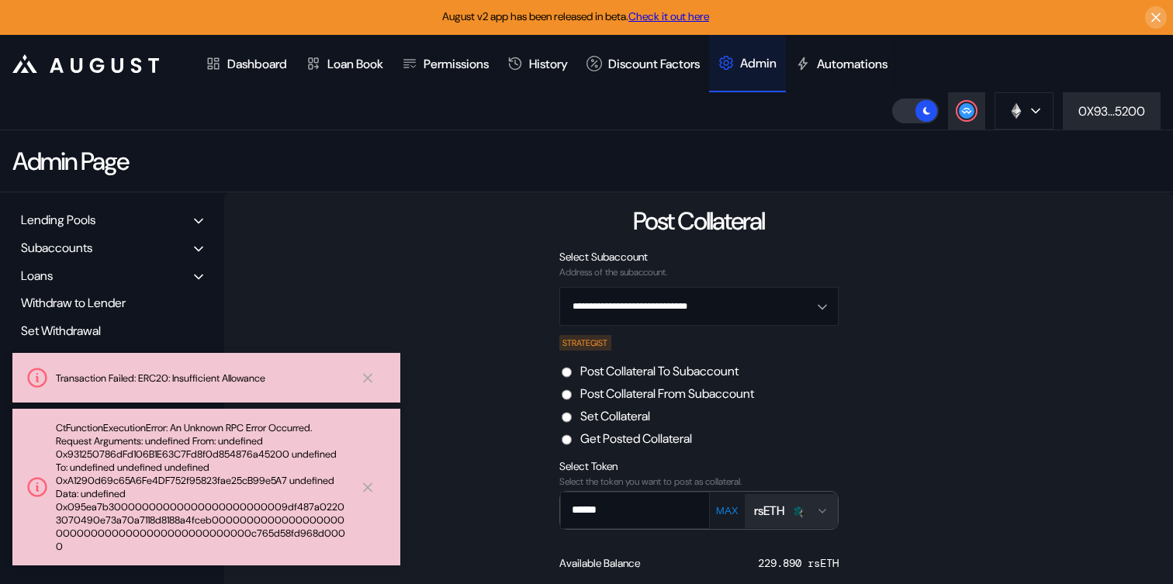
scroll to position [185, 0]
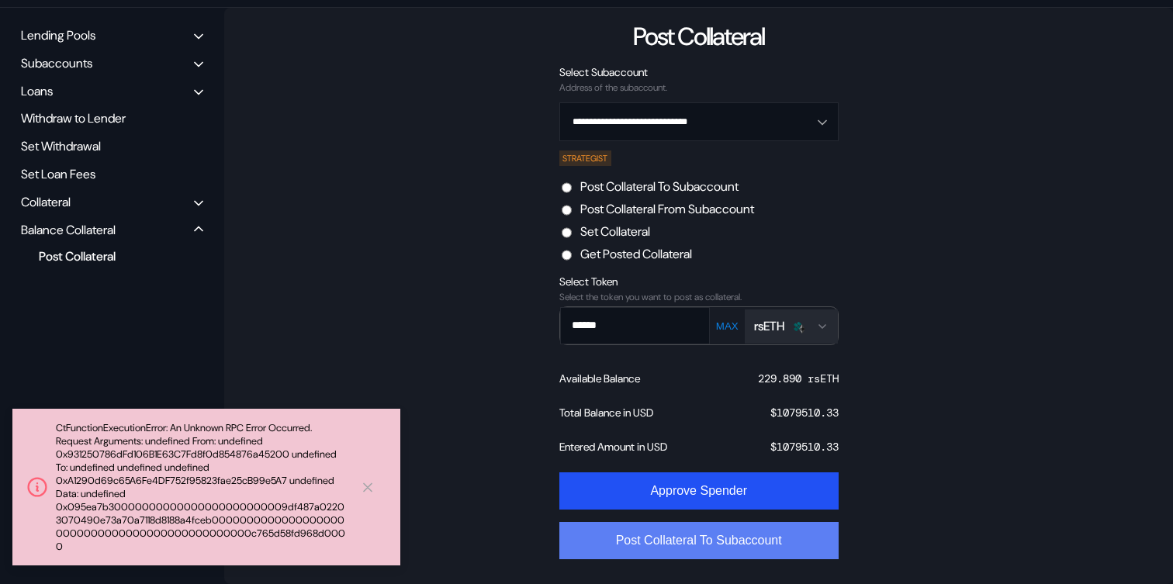
click at [647, 544] on button "Post Collateral To Subaccount" at bounding box center [698, 540] width 279 height 37
